Goal: Task Accomplishment & Management: Use online tool/utility

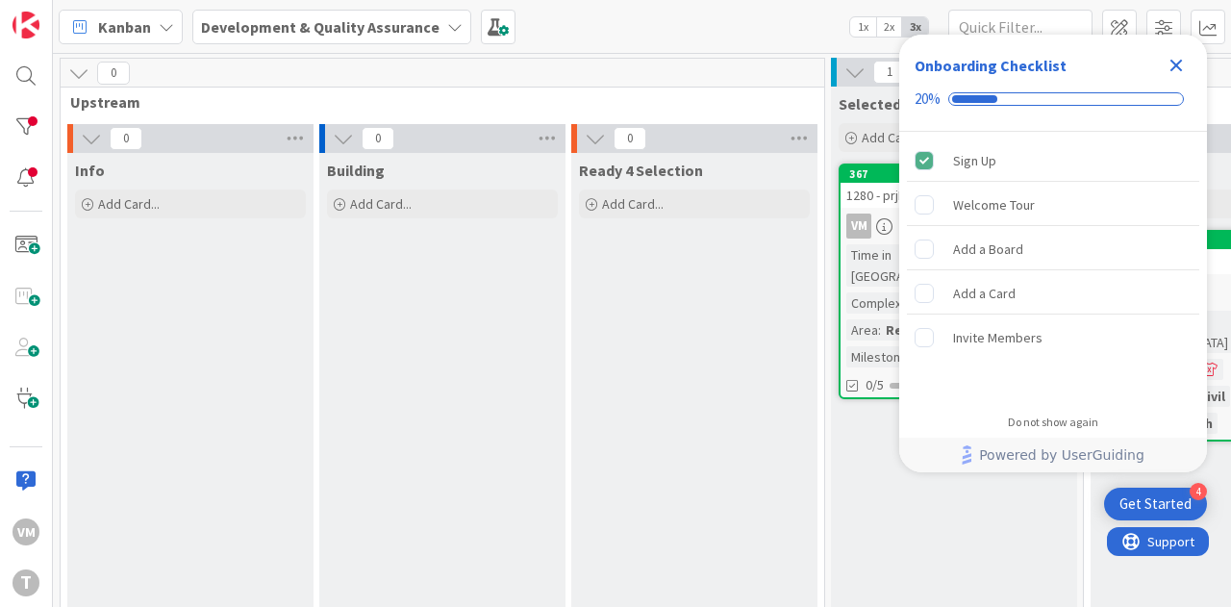
click at [1171, 69] on icon "Close Checklist" at bounding box center [1176, 66] width 13 height 13
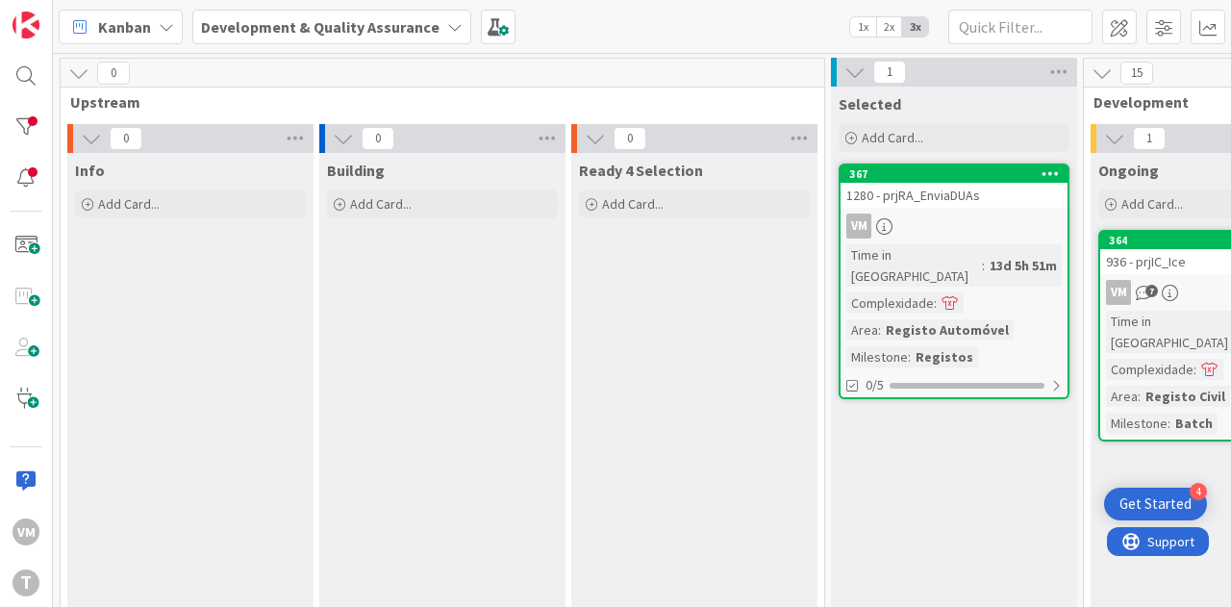
click at [1186, 268] on div "936 - prjIC_Ice" at bounding box center [1213, 261] width 227 height 25
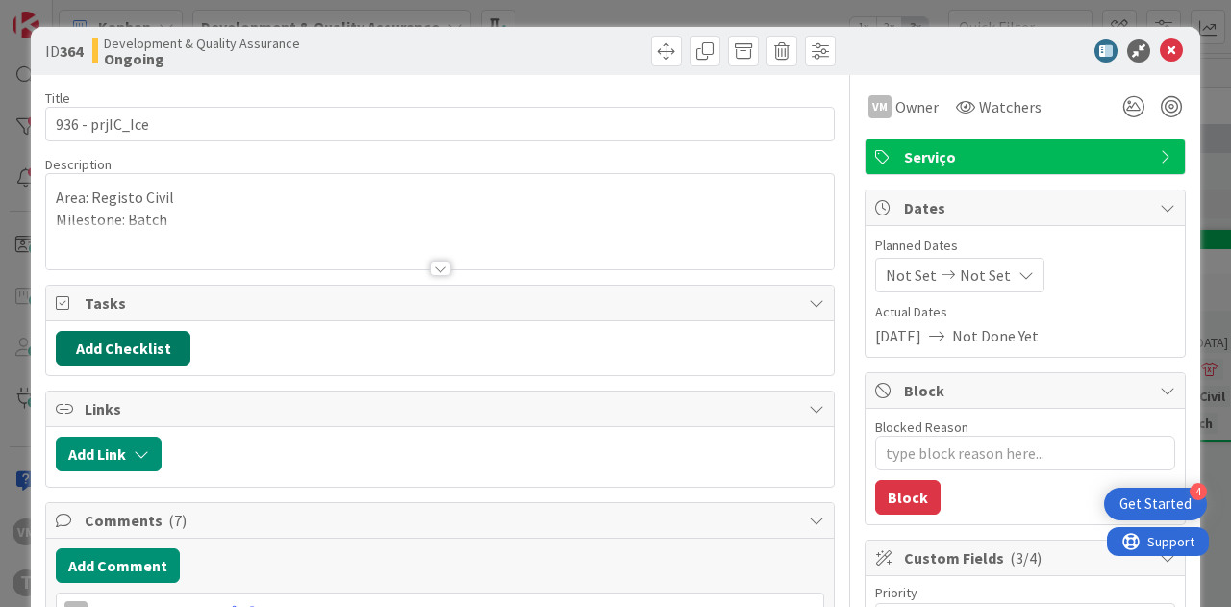
click at [149, 343] on button "Add Checklist" at bounding box center [123, 348] width 135 height 35
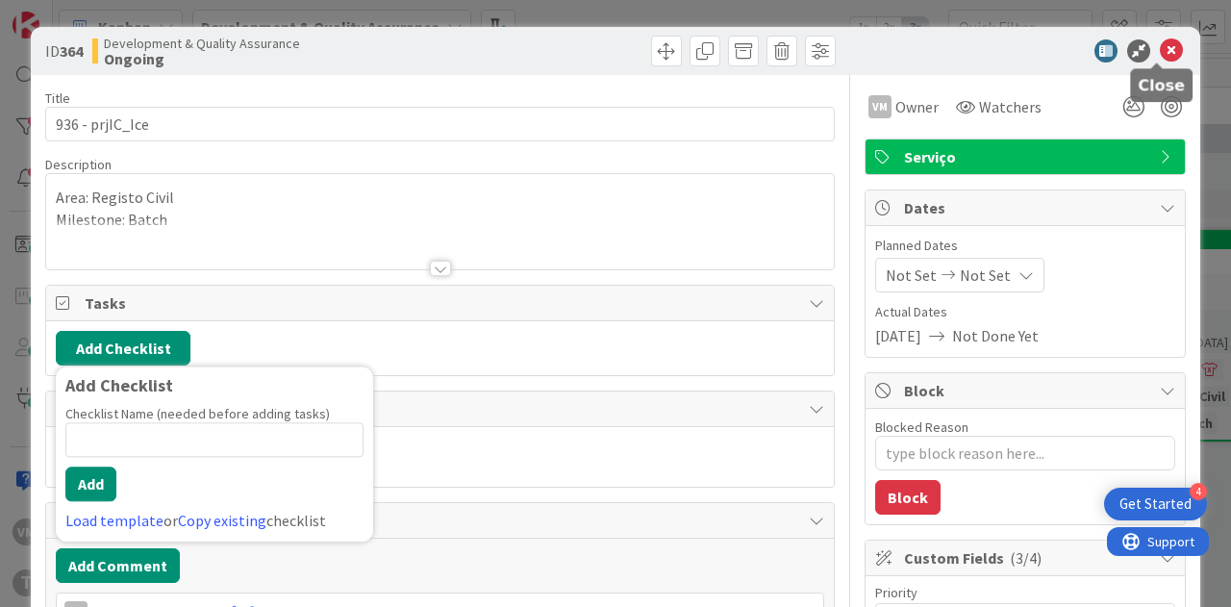
click at [1160, 54] on icon at bounding box center [1171, 50] width 23 height 23
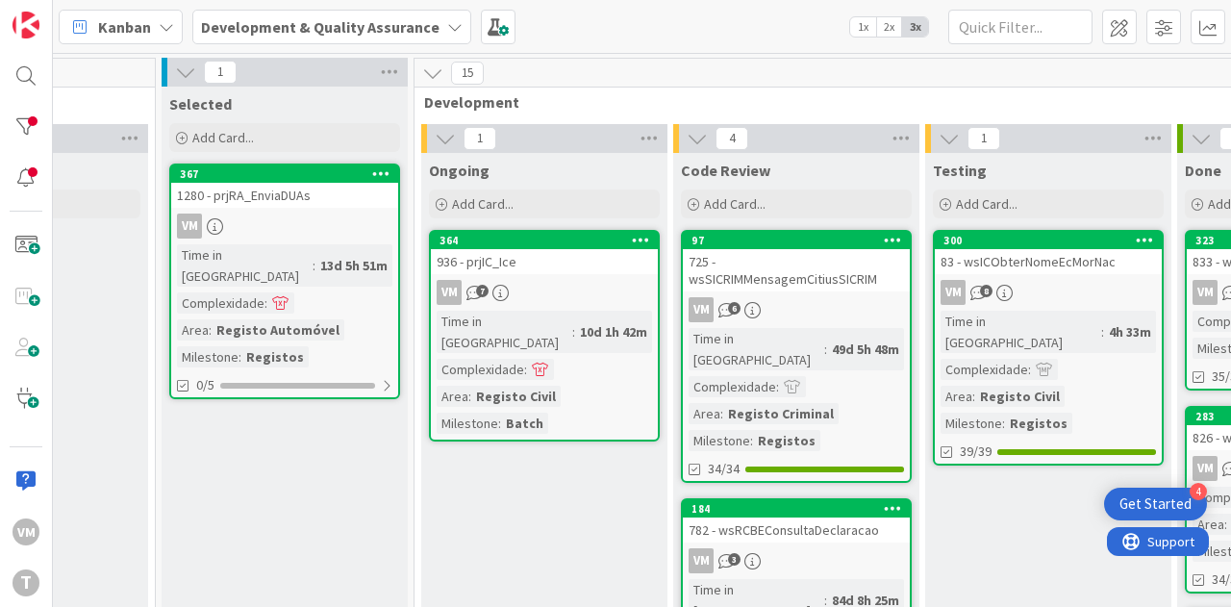
scroll to position [288, 669]
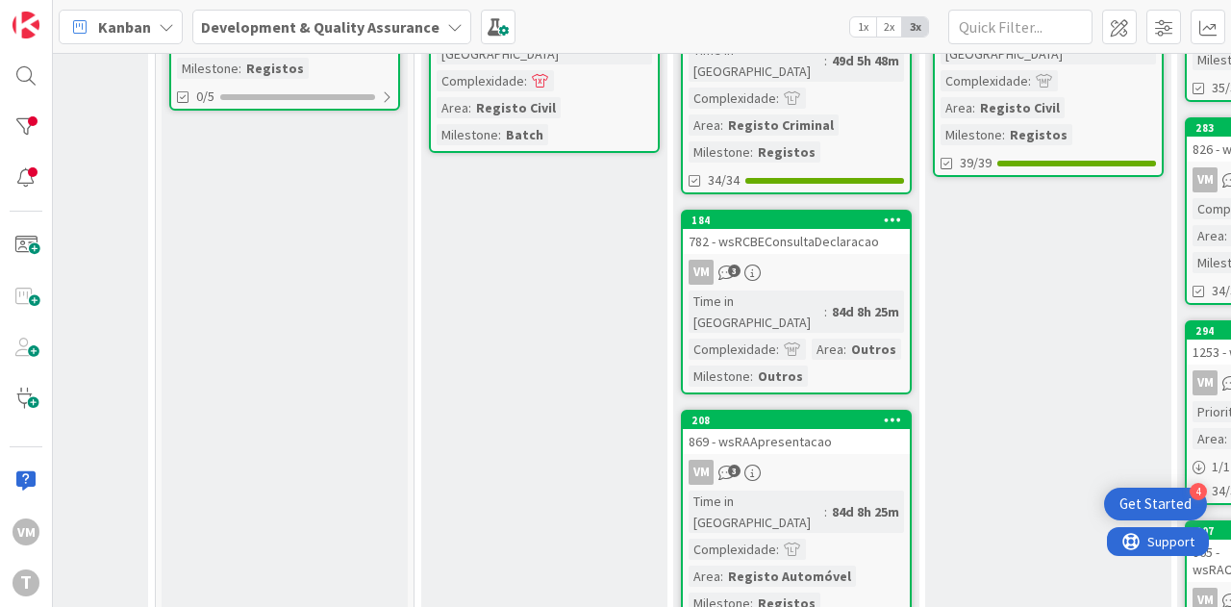
click at [831, 231] on div "782 - wsRCBEConsultaDeclaracao" at bounding box center [796, 241] width 227 height 25
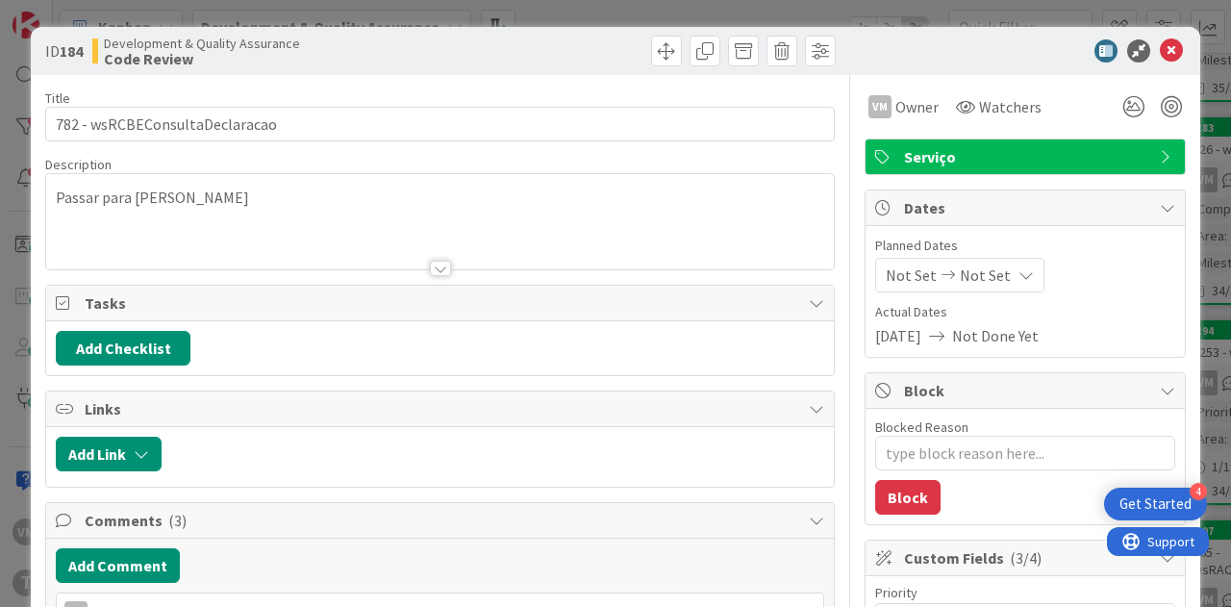
click at [666, 299] on span "Tasks" at bounding box center [442, 302] width 714 height 23
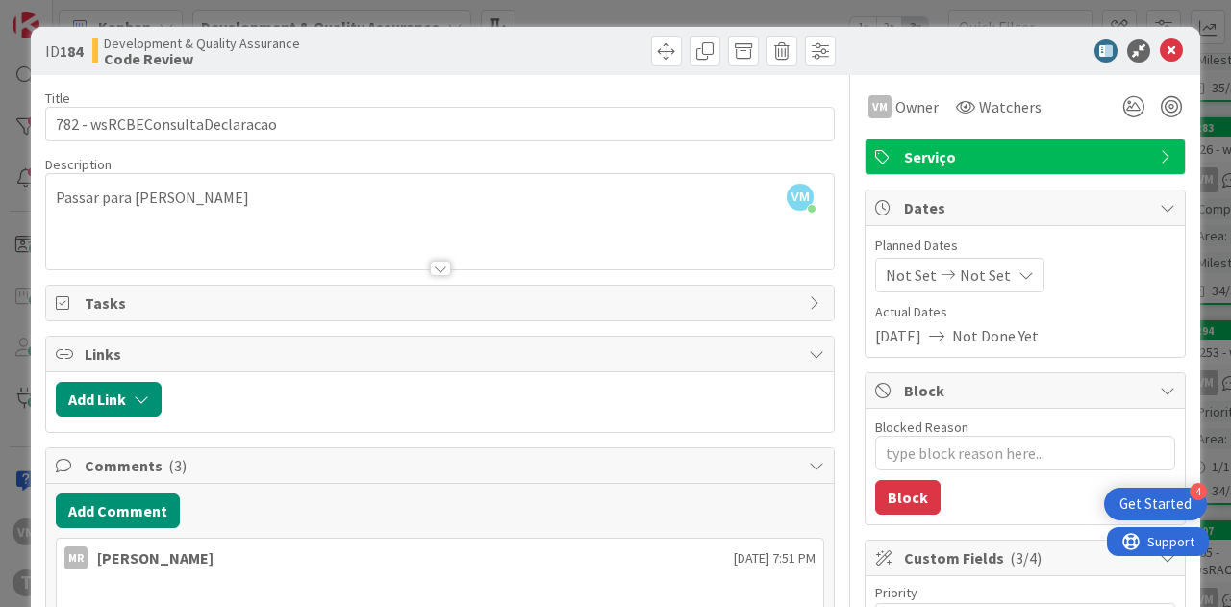
click at [670, 299] on span "Tasks" at bounding box center [442, 302] width 714 height 23
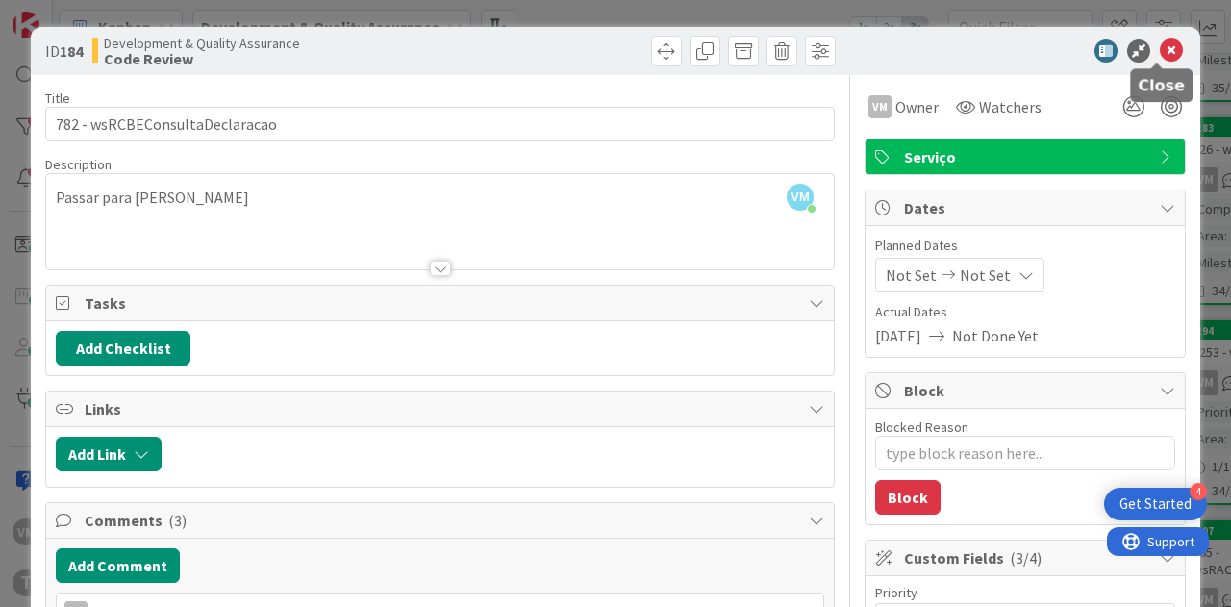
click at [1162, 49] on icon at bounding box center [1171, 50] width 23 height 23
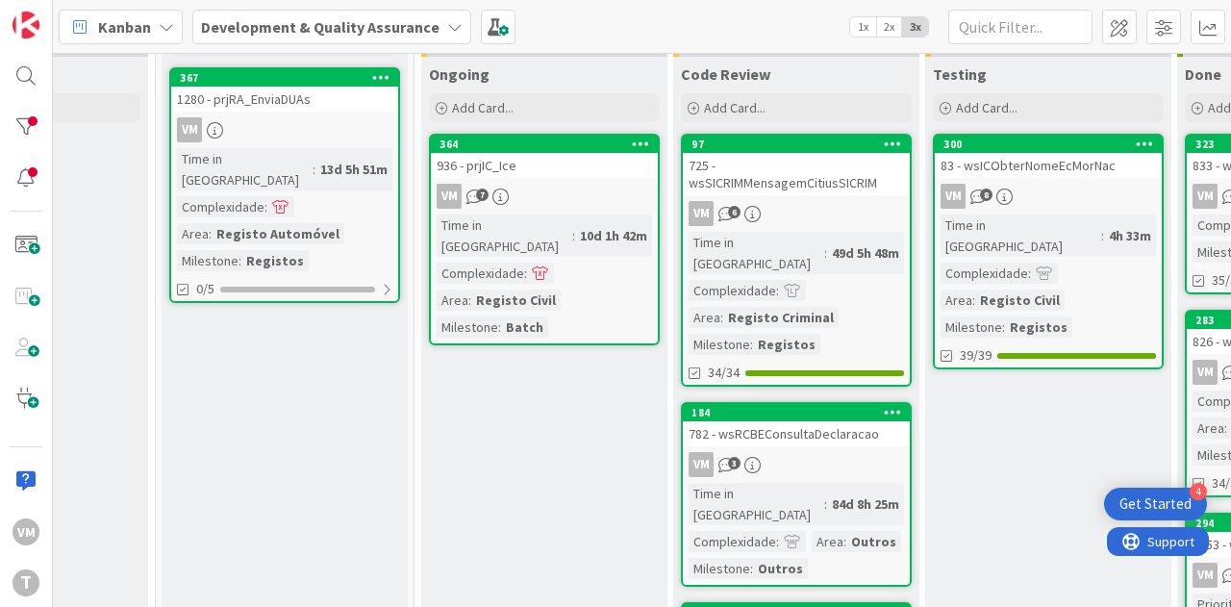
click at [863, 194] on link "97 725 - wsSICRIMMensagemCitiusSICRIM VM 6 Time in Column : 49d 5h 48m Complexi…" at bounding box center [796, 260] width 231 height 253
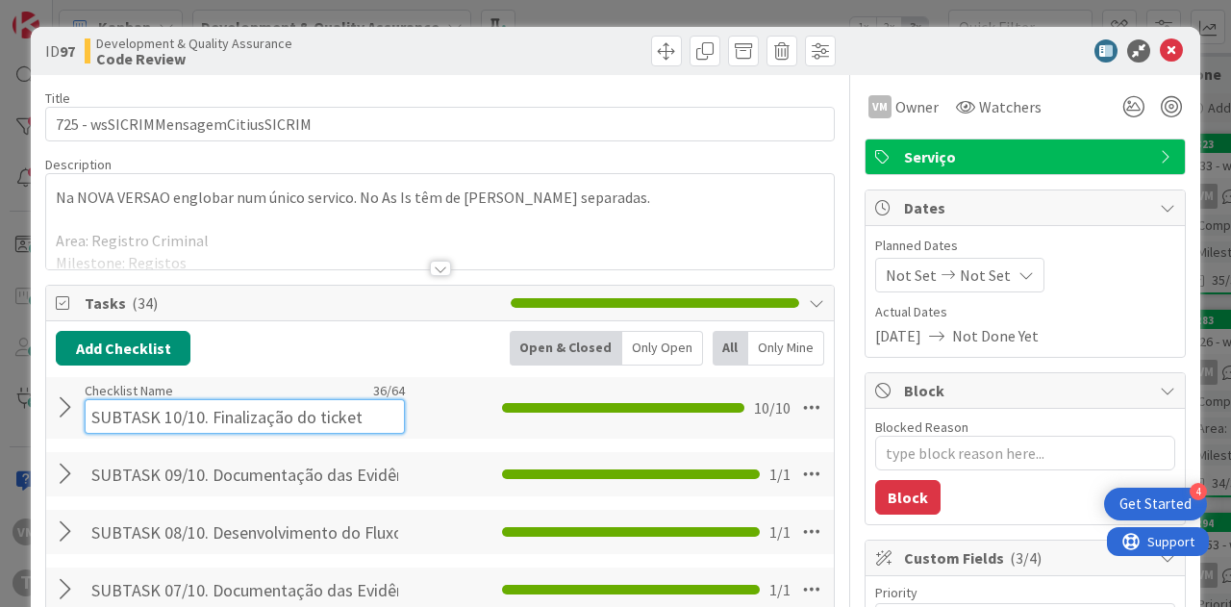
click at [246, 402] on input "SUBTASK 10/10. Finalização do ticket" at bounding box center [245, 416] width 320 height 35
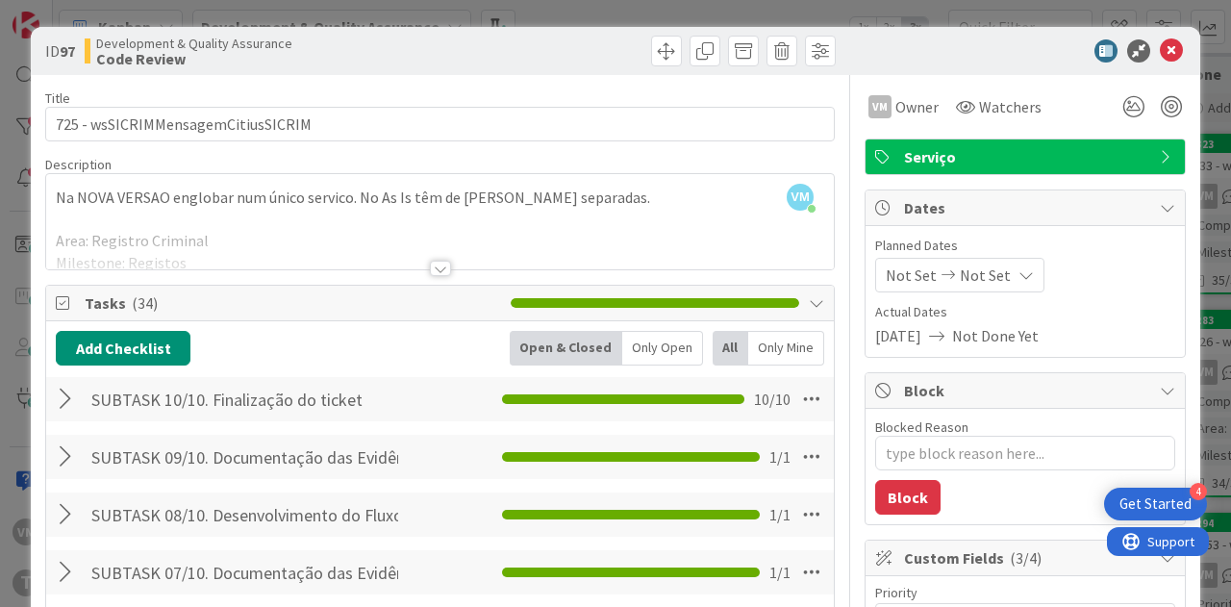
click at [51, 408] on div "SUBTASK 10/10. Finalização do ticket Checklist Name 36 / 64 SUBTASK 10/10. Fina…" at bounding box center [440, 399] width 788 height 44
click at [62, 404] on div at bounding box center [68, 399] width 25 height 35
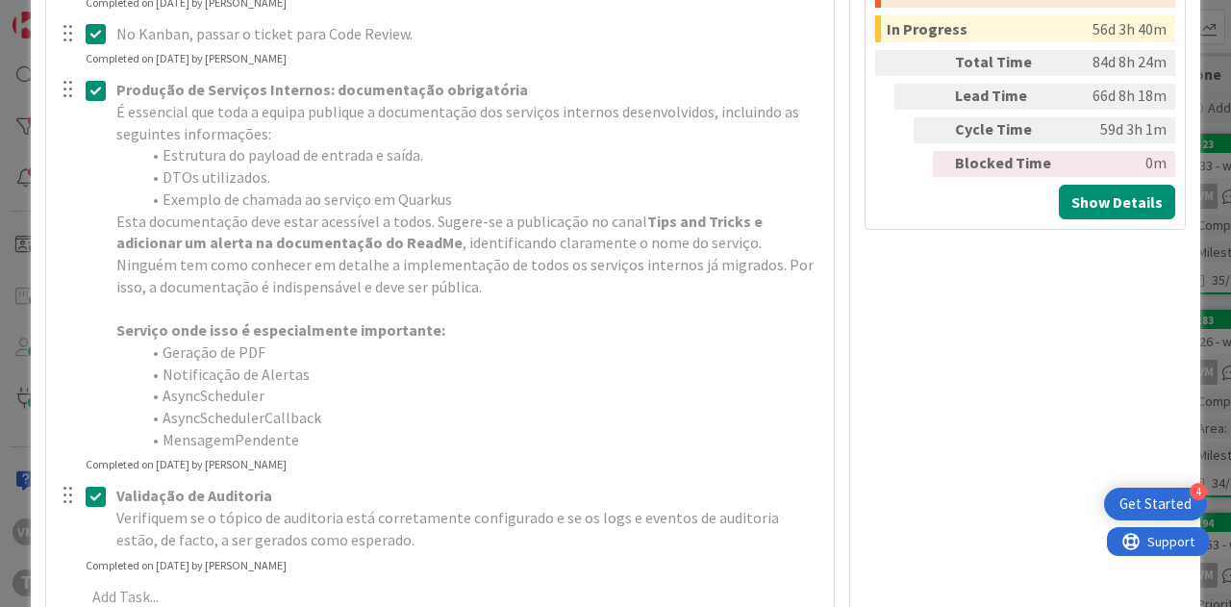
scroll to position [1058, 0]
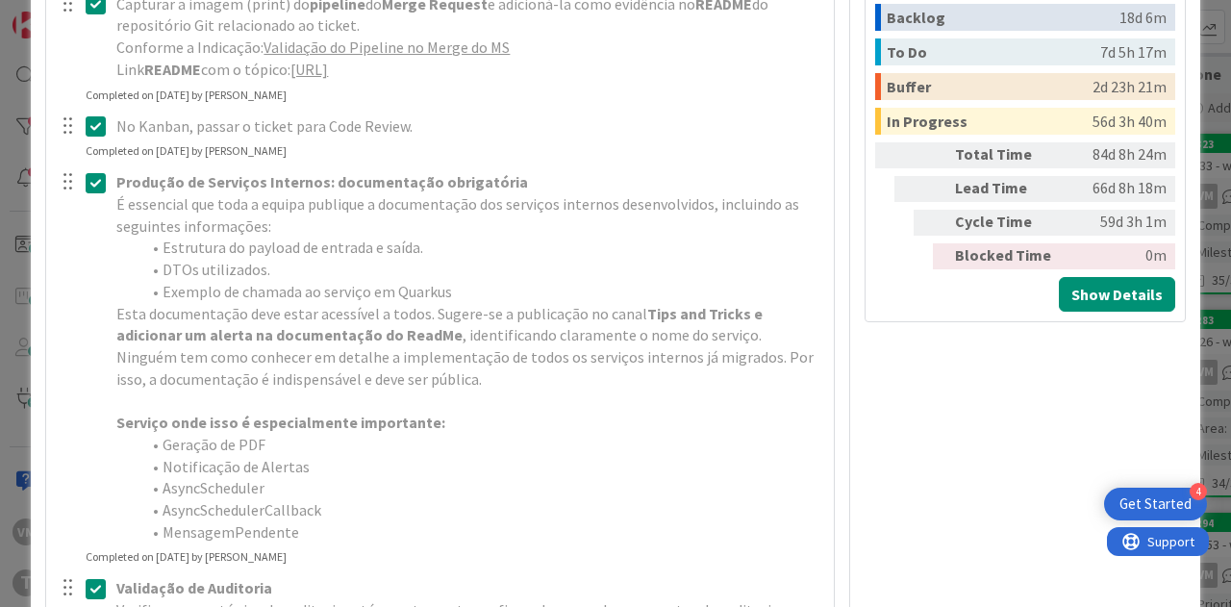
type textarea "x"
